Goal: Task Accomplishment & Management: Manage account settings

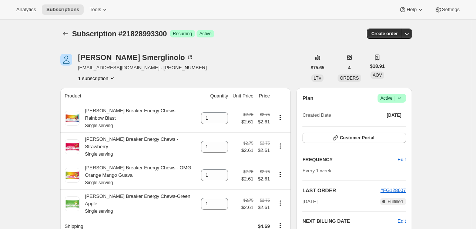
click at [399, 100] on icon at bounding box center [399, 97] width 7 height 7
click at [384, 130] on button "Cancel subscription" at bounding box center [394, 125] width 46 height 12
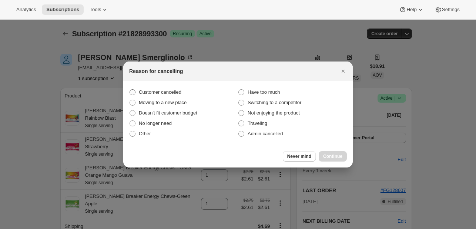
click at [154, 95] on span "Customer cancelled" at bounding box center [160, 92] width 43 height 6
click at [130, 90] on input "Customer cancelled" at bounding box center [130, 89] width 0 height 0
radio input "true"
click at [347, 166] on div "Never mind Continue" at bounding box center [238, 156] width 230 height 23
click at [341, 163] on div "Never mind Continue" at bounding box center [238, 156] width 230 height 23
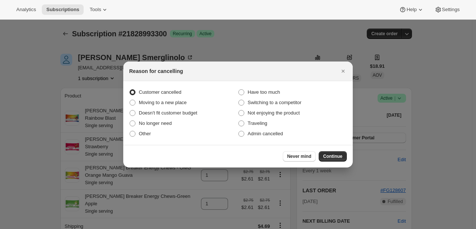
click at [338, 163] on div "Never mind Continue" at bounding box center [238, 156] width 230 height 23
click at [332, 160] on button "Continue" at bounding box center [333, 156] width 28 height 10
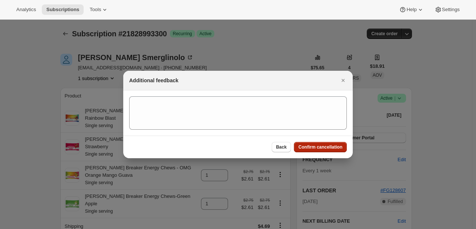
click at [322, 150] on button "Confirm cancellation" at bounding box center [320, 147] width 53 height 10
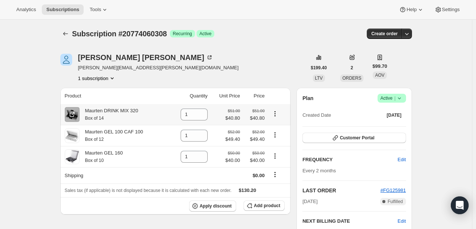
click at [280, 120] on td at bounding box center [279, 114] width 24 height 21
click at [277, 116] on icon "Product actions" at bounding box center [275, 113] width 7 height 7
click at [282, 129] on span "Remove" at bounding box center [277, 127] width 28 height 7
type input "0"
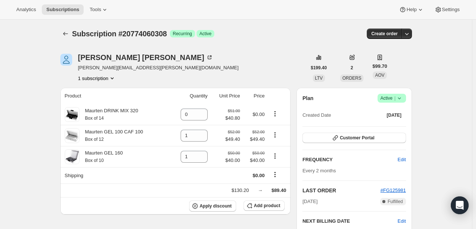
click at [263, 207] on span "Add product" at bounding box center [267, 206] width 26 height 6
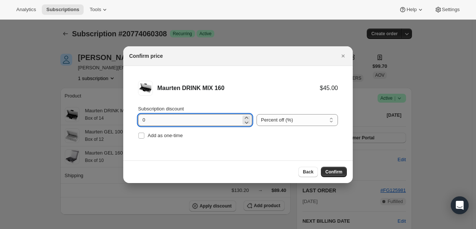
click at [203, 116] on input "0" at bounding box center [189, 120] width 103 height 12
type input "5"
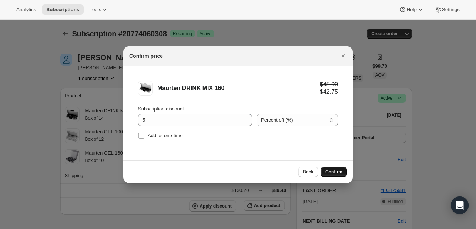
click at [337, 173] on span "Confirm" at bounding box center [334, 172] width 17 height 6
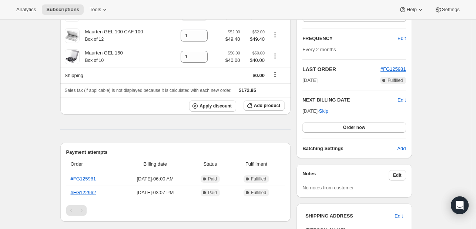
scroll to position [44, 0]
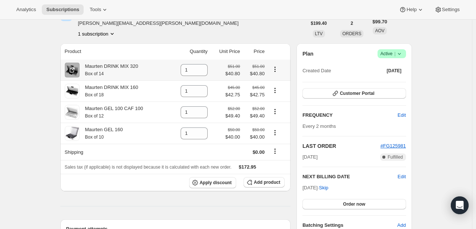
click at [277, 70] on icon "Product actions" at bounding box center [275, 69] width 7 height 7
click at [279, 83] on span "Remove" at bounding box center [272, 84] width 18 height 6
type input "0"
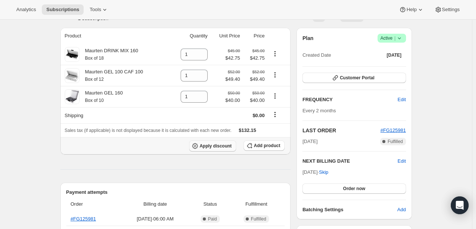
scroll to position [0, 0]
